Goal: Navigation & Orientation: Locate item on page

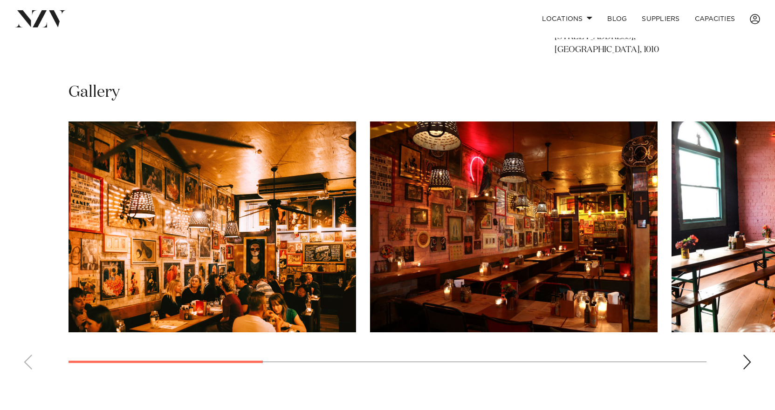
scroll to position [605, 0]
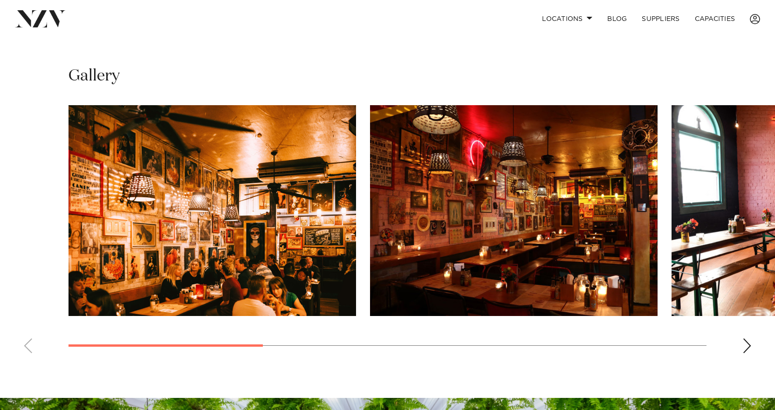
click at [253, 225] on img "1 / 7" at bounding box center [211, 210] width 287 height 211
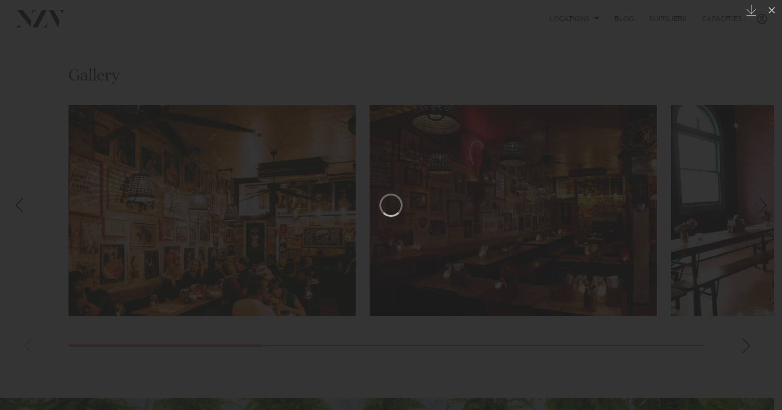
click at [735, 75] on div at bounding box center [391, 205] width 782 height 410
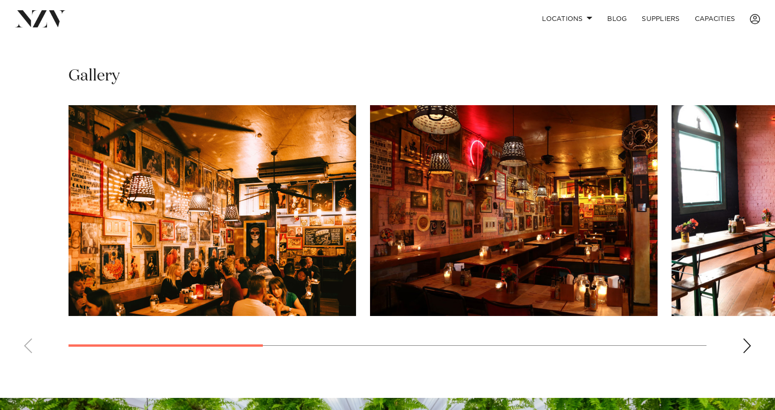
click at [748, 347] on div "Next slide" at bounding box center [746, 346] width 9 height 15
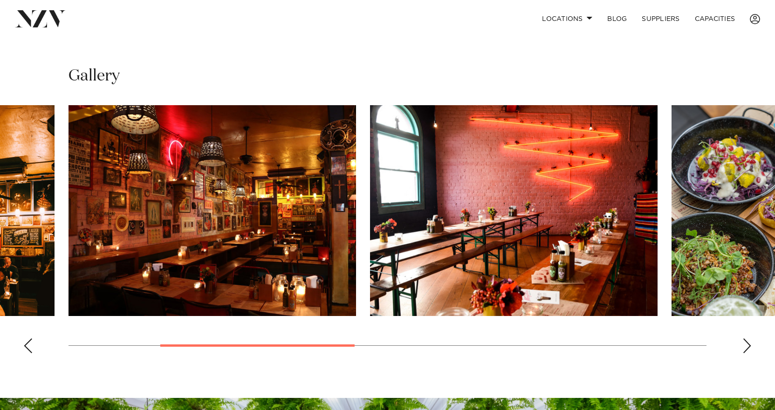
click at [743, 345] on div "Next slide" at bounding box center [746, 346] width 9 height 15
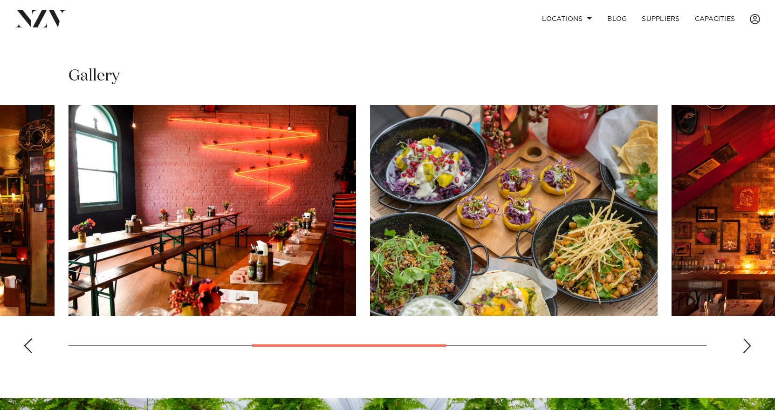
click at [743, 345] on div "Next slide" at bounding box center [746, 346] width 9 height 15
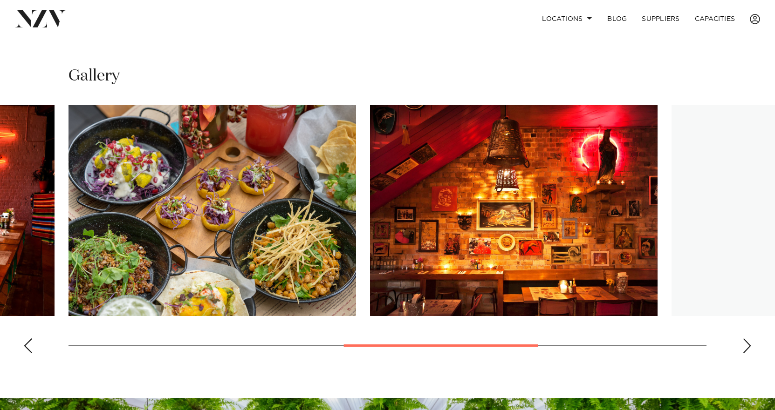
click at [743, 345] on div "Next slide" at bounding box center [746, 346] width 9 height 15
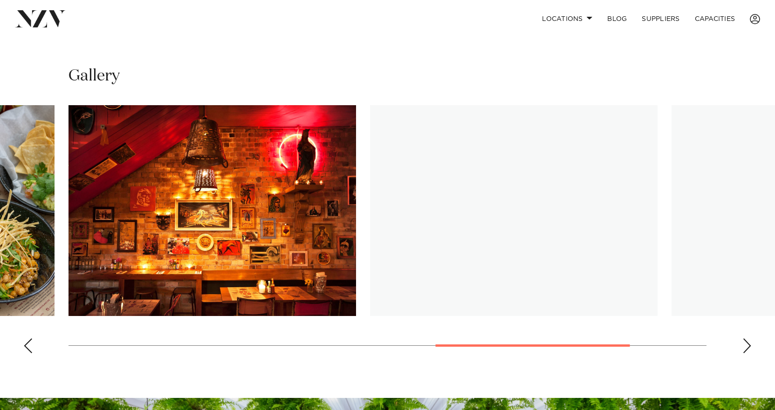
click at [743, 345] on div "Next slide" at bounding box center [746, 346] width 9 height 15
